Goal: Navigation & Orientation: Find specific page/section

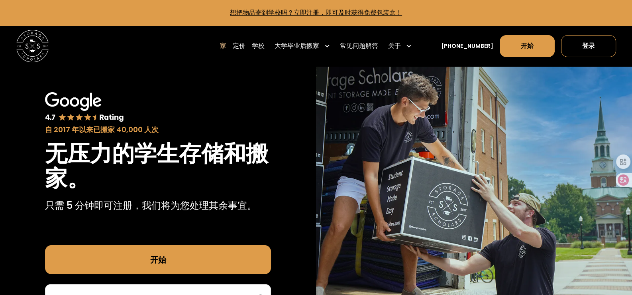
click at [242, 100] on div "自 2017 年以来已搬家 40,000 人次 无压力的学生存储和搬家。 只需 5 分钟即可注册，我们将为您处理其余事宜。 开始" at bounding box center [158, 201] width 316 height 270
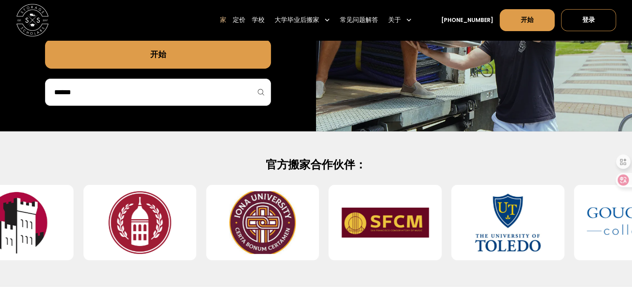
scroll to position [199, 0]
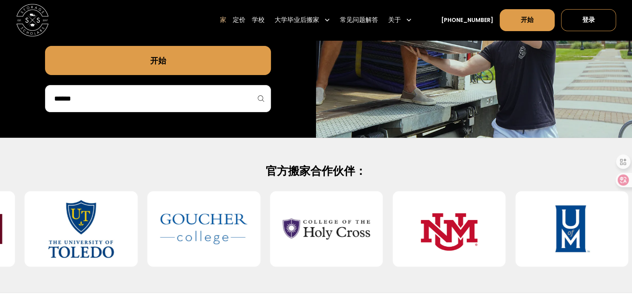
click at [112, 105] on input "search" at bounding box center [157, 99] width 209 height 14
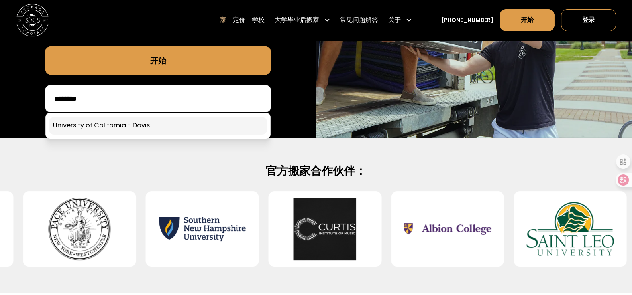
type input "********"
click at [148, 134] on link at bounding box center [158, 126] width 218 height 18
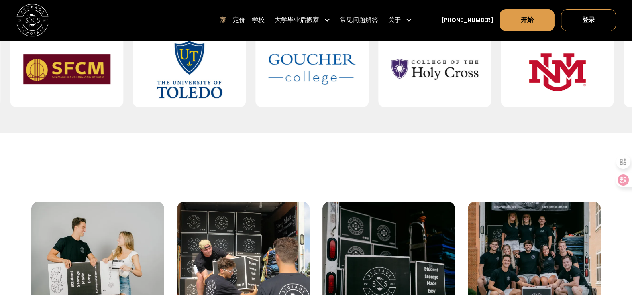
scroll to position [79, 0]
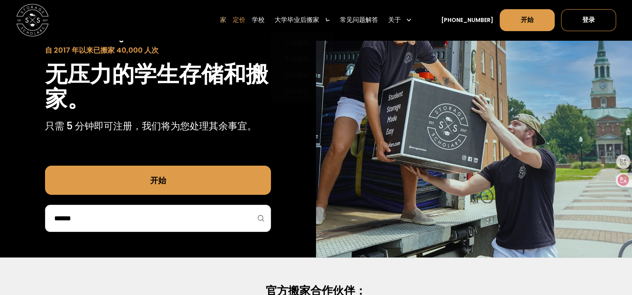
click at [233, 24] on font "定价" at bounding box center [239, 19] width 13 height 9
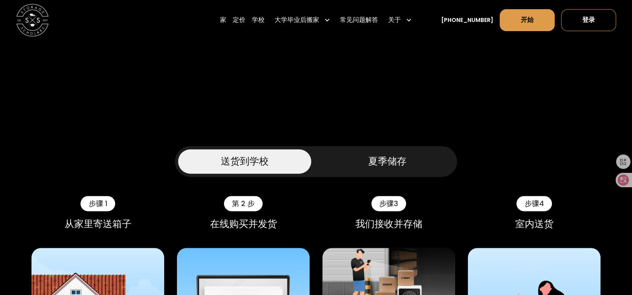
scroll to position [439, 0]
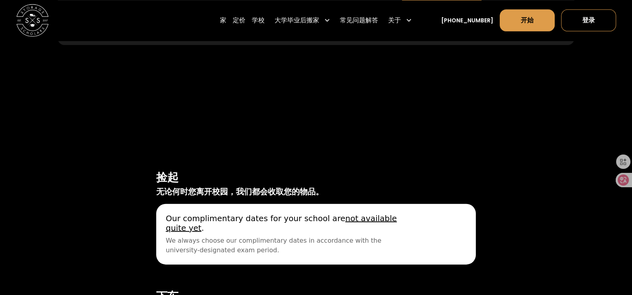
scroll to position [2352, 0]
